Goal: Find specific page/section: Find specific page/section

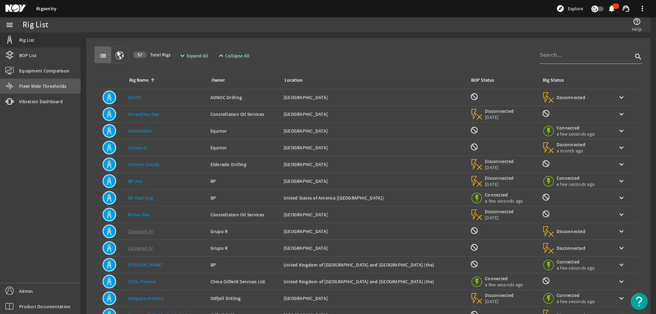
click at [46, 88] on span "Fleet Wide Thresholds" at bounding box center [42, 86] width 47 height 7
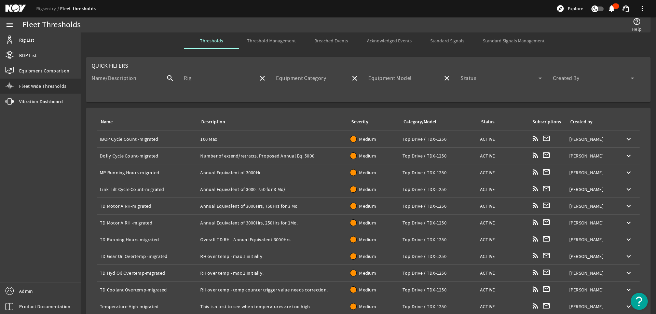
click at [228, 76] on div "Rig" at bounding box center [218, 78] width 69 height 18
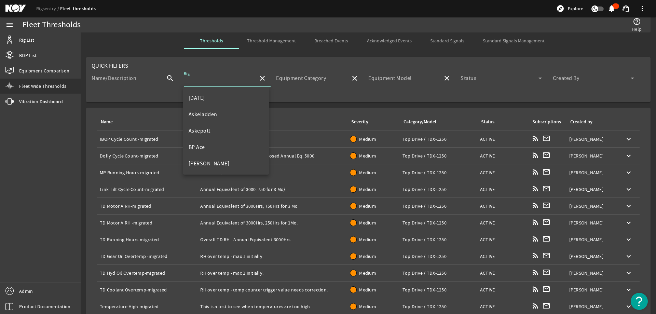
click at [218, 101] on mat-option "[DATE]" at bounding box center [226, 98] width 86 height 16
type input "[DATE]"
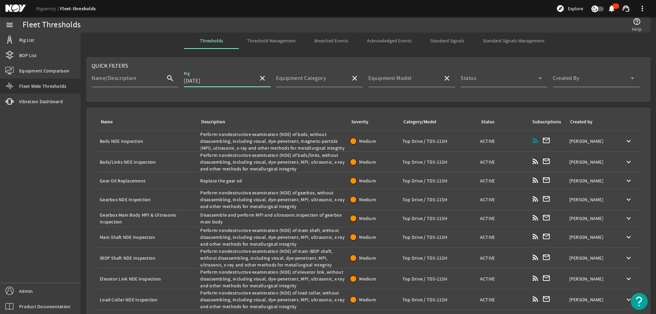
click at [175, 110] on mat-card "Name Description Severity Category/Model Status Subscriptions Created by Name: …" at bounding box center [368, 221] width 564 height 227
click at [53, 42] on link "Rig List" at bounding box center [40, 39] width 81 height 15
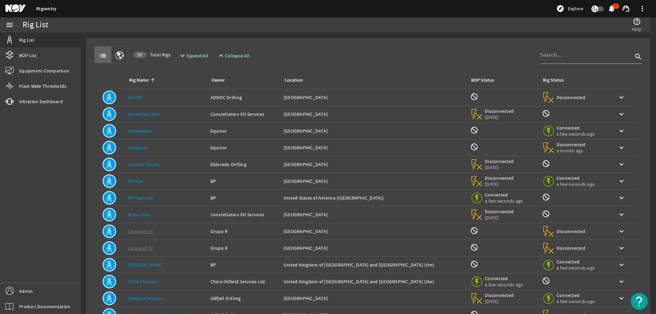
click at [184, 130] on td "Rig Name: Askeladden" at bounding box center [166, 131] width 82 height 17
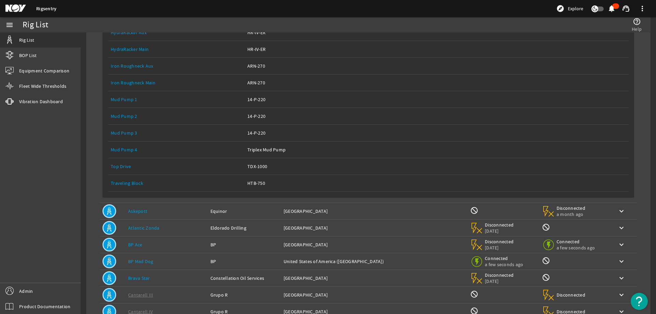
scroll to position [205, 0]
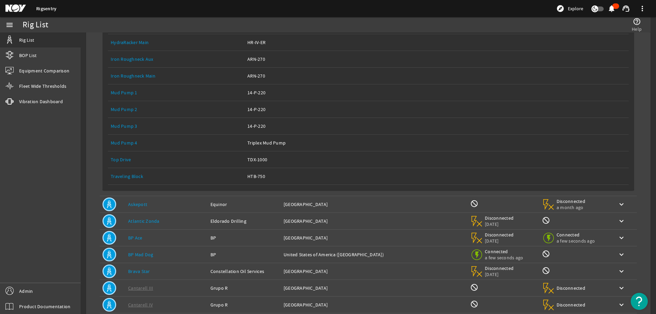
click at [127, 162] on link "Top Drive" at bounding box center [121, 159] width 20 height 6
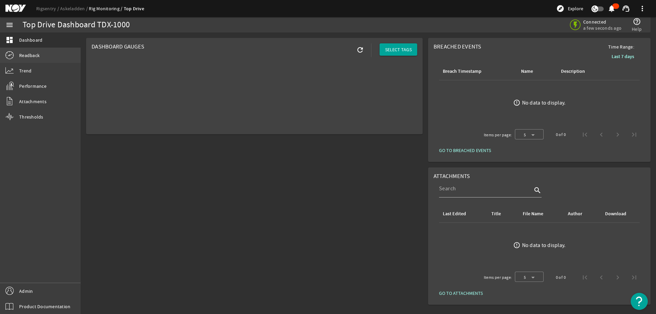
click at [45, 55] on link "Readback" at bounding box center [40, 55] width 81 height 15
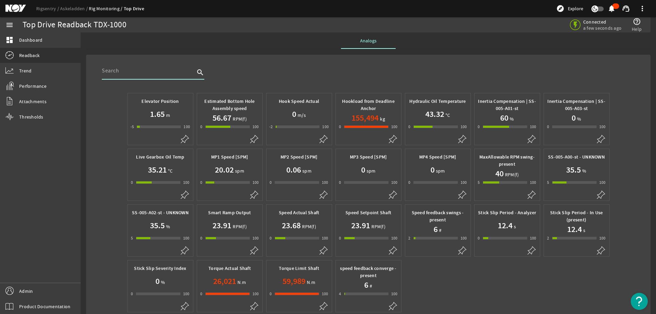
click at [166, 74] on input "text" at bounding box center [148, 71] width 93 height 8
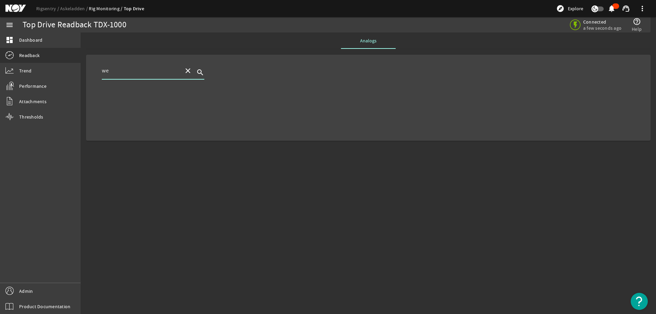
type input "w"
click at [110, 45] on div "Analogs" at bounding box center [368, 40] width 564 height 16
click at [62, 8] on link "Askeladden" at bounding box center [74, 8] width 29 height 6
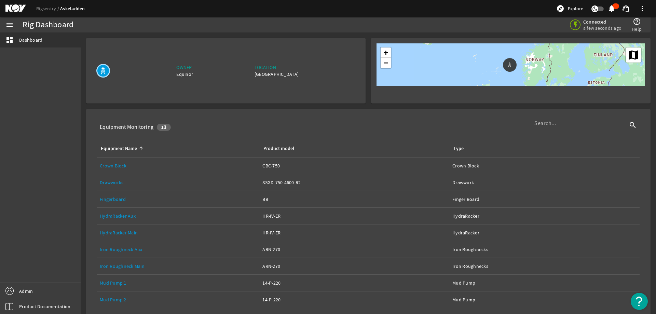
click at [114, 180] on link "Drawworks" at bounding box center [112, 182] width 24 height 6
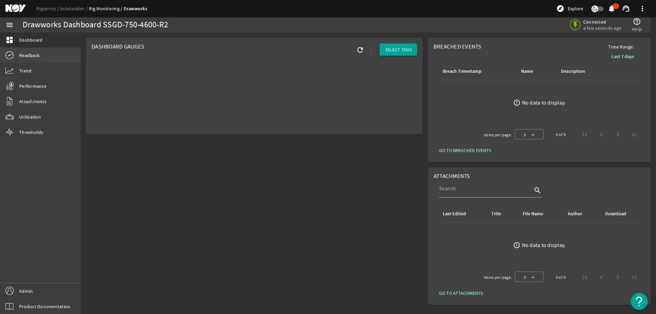
click at [44, 54] on link "Readback" at bounding box center [40, 55] width 81 height 15
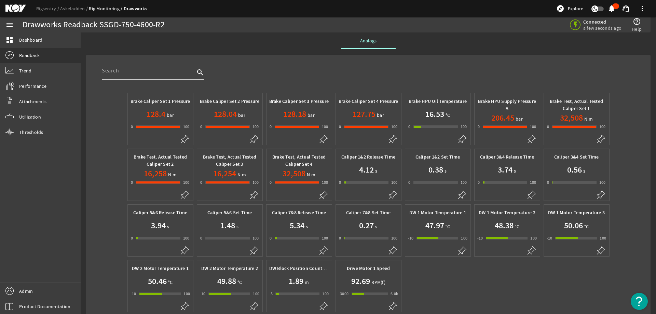
click at [159, 72] on input "text" at bounding box center [148, 71] width 93 height 8
type input "wob"
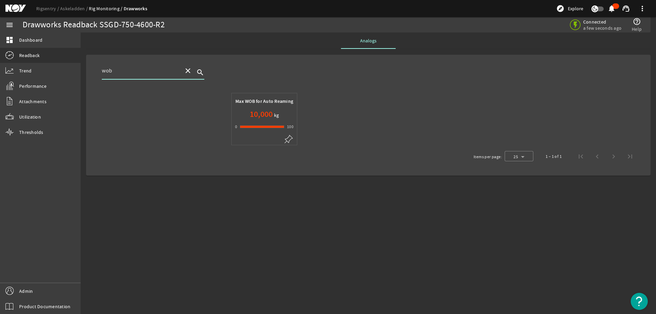
click at [192, 68] on span at bounding box center [188, 70] width 16 height 16
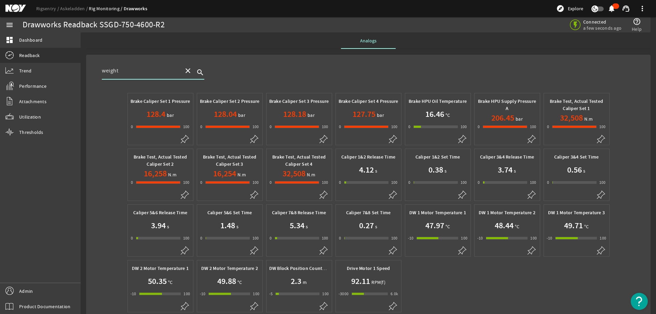
type input "weight"
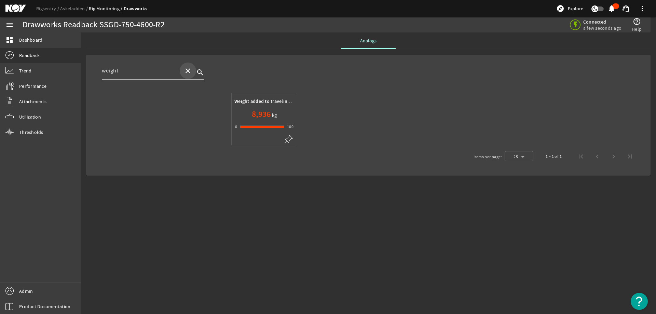
click at [190, 68] on mat-icon "close" at bounding box center [188, 71] width 8 height 8
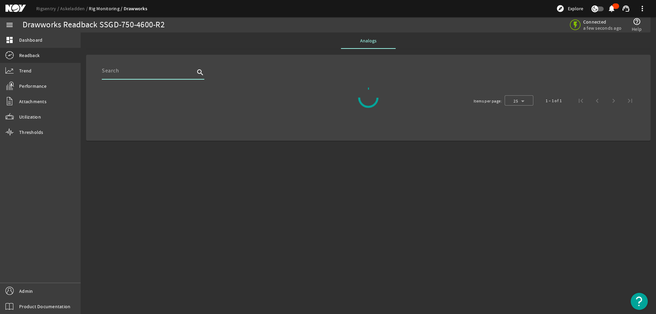
click at [235, 60] on mat-card "search Items per page: 25 1 – 1 of 1" at bounding box center [368, 98] width 564 height 86
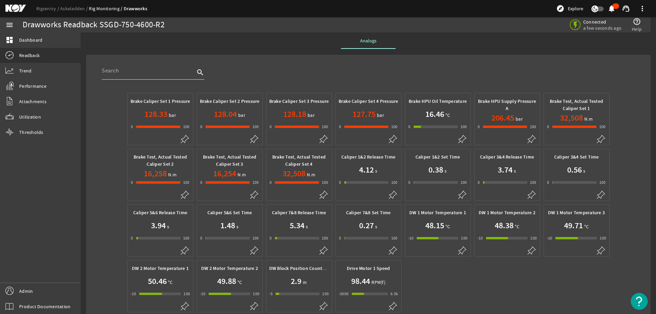
click at [132, 75] on div at bounding box center [148, 71] width 93 height 18
click at [177, 57] on mat-card "search Brake Caliper Set 1 Pressure 128.33 bar 0 -1 100 100 Brake Caliper Set 2…" at bounding box center [368, 199] width 564 height 288
click at [52, 8] on link "Rigsentry" at bounding box center [48, 8] width 24 height 6
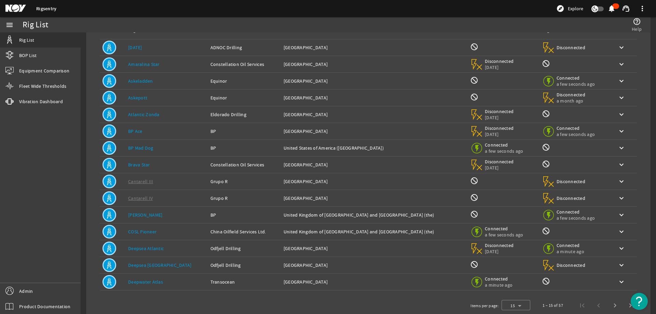
scroll to position [65, 0]
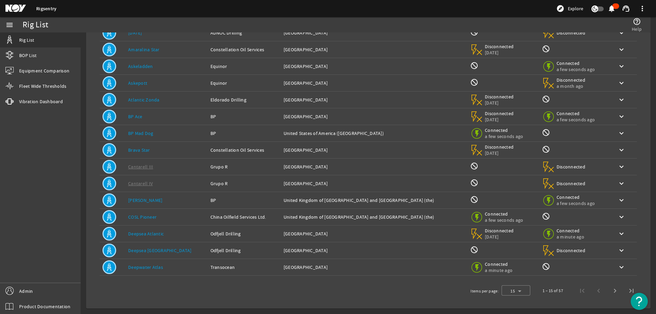
click at [161, 234] on link "Deepsea Atlantic" at bounding box center [146, 233] width 36 height 6
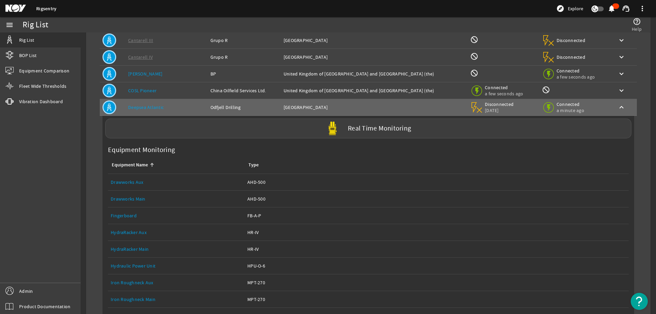
scroll to position [235, 0]
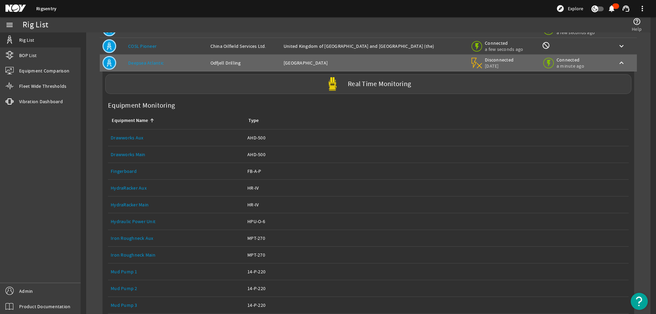
click at [134, 157] on link "Drawworks Main" at bounding box center [128, 154] width 35 height 6
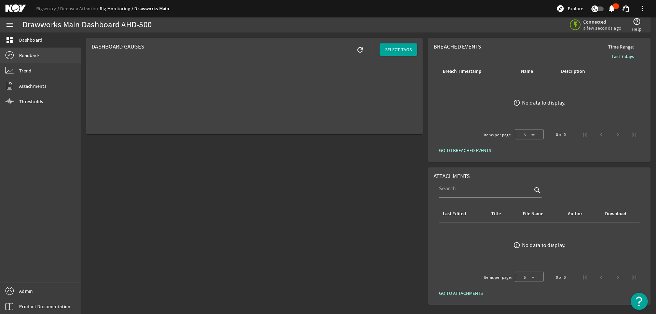
click at [36, 58] on span "Readback" at bounding box center [29, 55] width 20 height 7
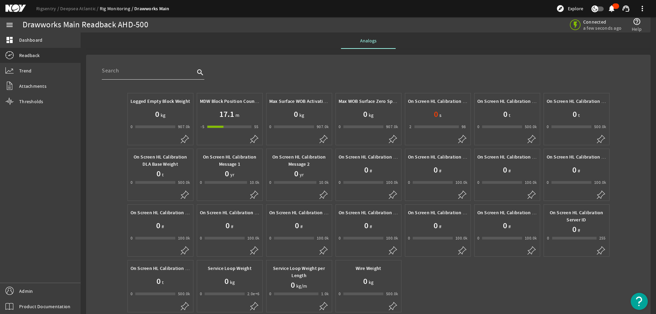
click at [136, 72] on input "text" at bounding box center [148, 71] width 93 height 8
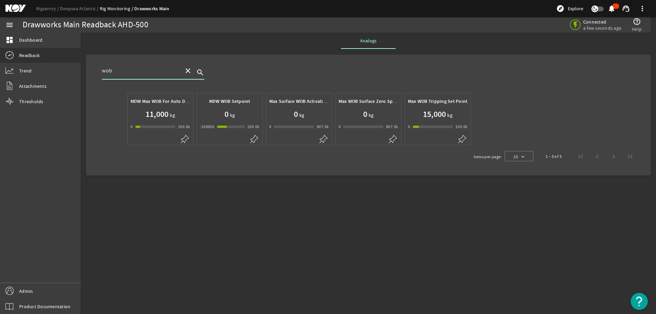
click at [138, 71] on input "wob" at bounding box center [140, 71] width 76 height 8
type input "weight"
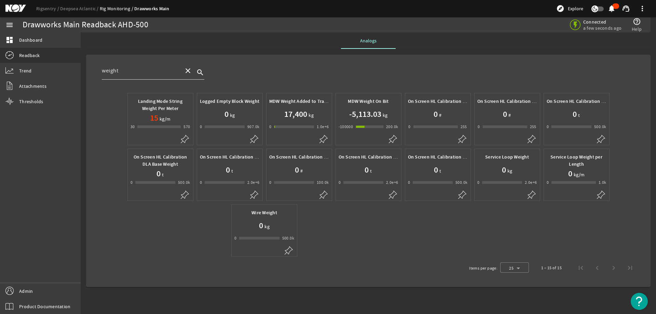
click at [186, 66] on span at bounding box center [188, 70] width 16 height 16
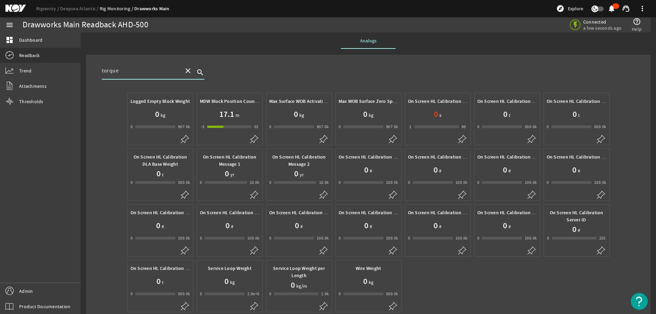
type input "torque"
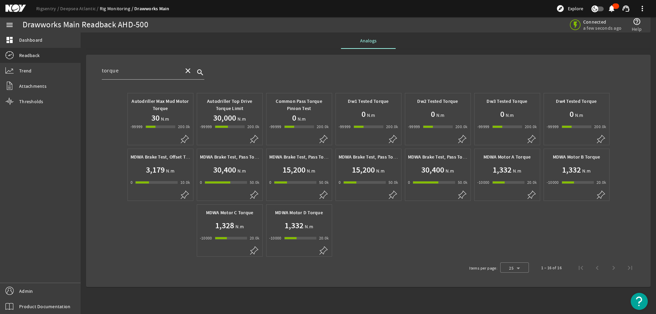
click at [467, 68] on div "torque close search" at bounding box center [373, 74] width 543 height 25
